Goal: Find specific page/section: Find specific page/section

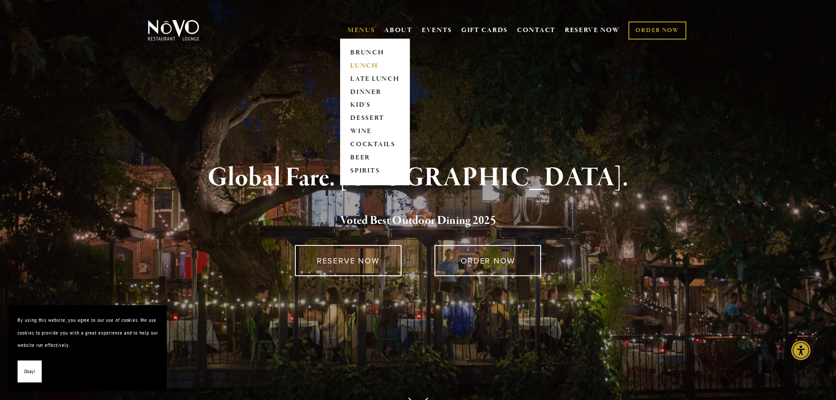
click at [365, 64] on link "LUNCH" at bounding box center [374, 65] width 55 height 13
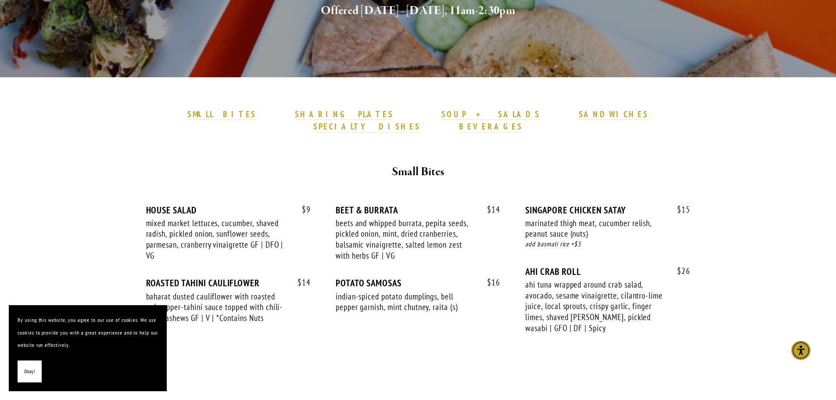
scroll to position [132, 0]
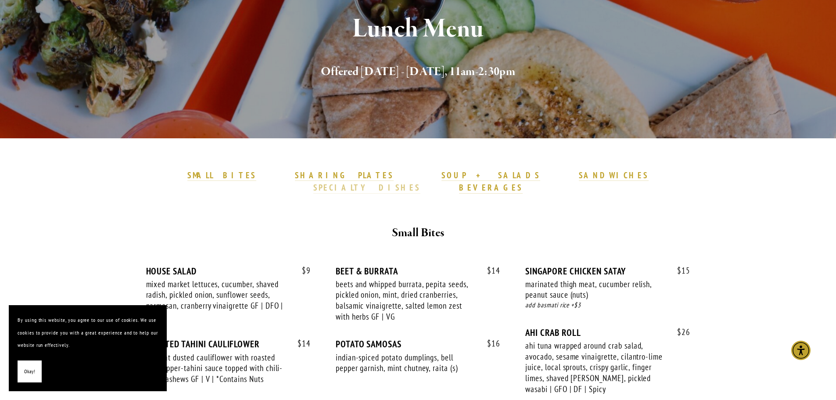
click at [420, 182] on strong "SPECIALTY DISHES" at bounding box center [366, 187] width 107 height 11
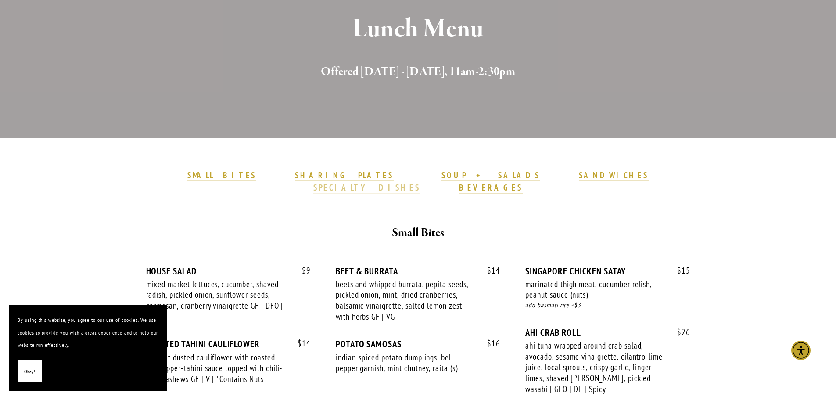
scroll to position [1526, 0]
